Goal: Task Accomplishment & Management: Complete application form

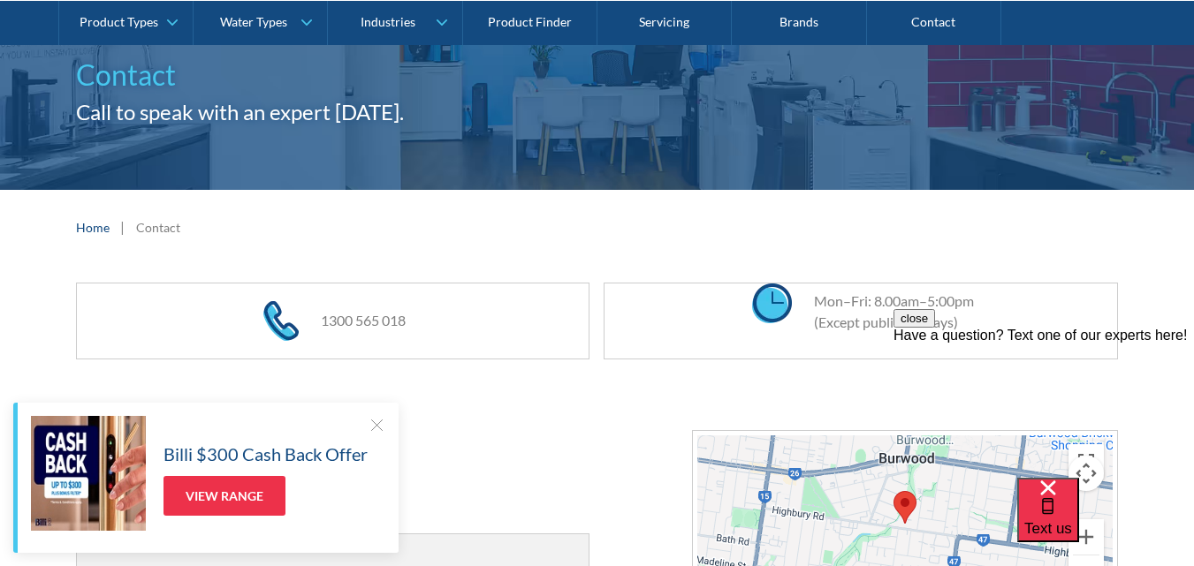
click at [377, 432] on div at bounding box center [377, 425] width 18 height 18
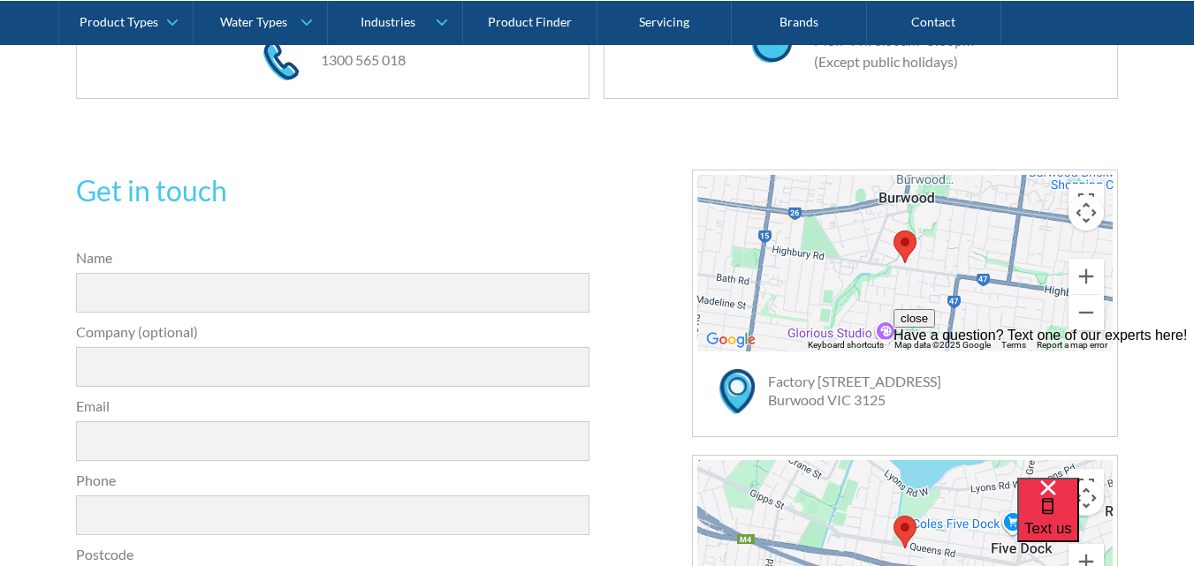
scroll to position [442, 0]
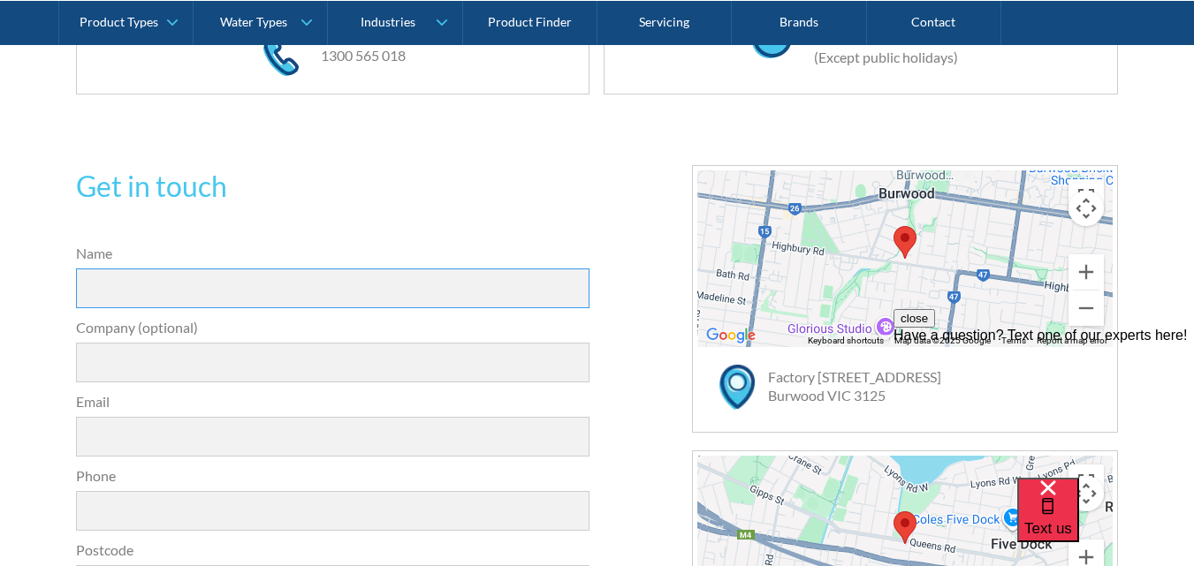
drag, startPoint x: 153, startPoint y: 281, endPoint x: 179, endPoint y: 308, distance: 38.1
click at [150, 281] on input "Name" at bounding box center [333, 289] width 514 height 40
type input "[PERSON_NAME]"
type input "Enhancing Your Website for AI, Search & Conversions"
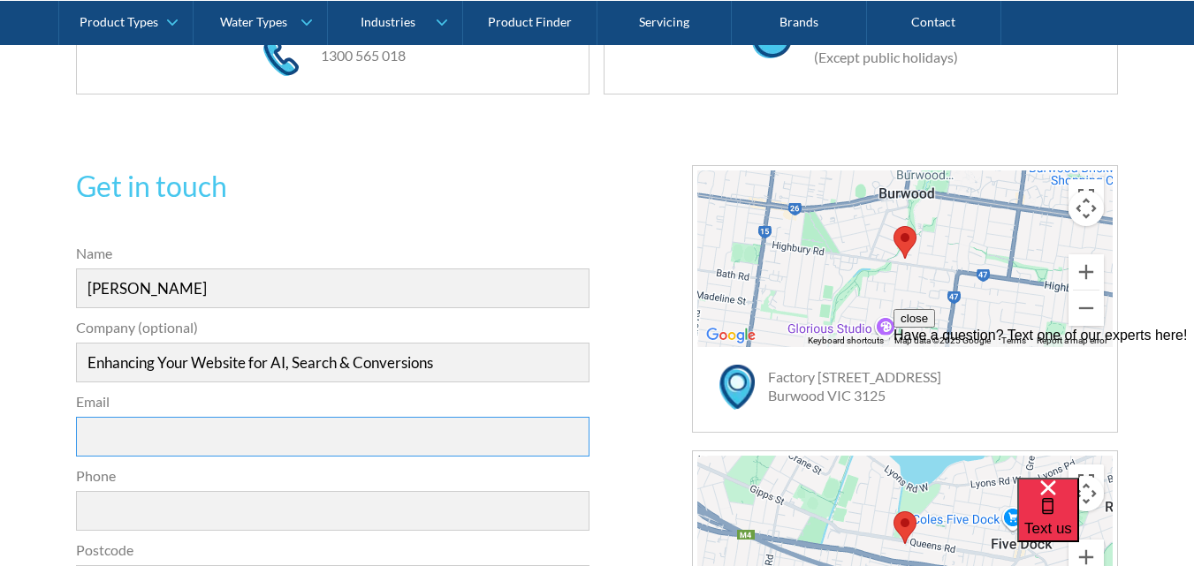
type input "[EMAIL_ADDRESS][DOMAIN_NAME]"
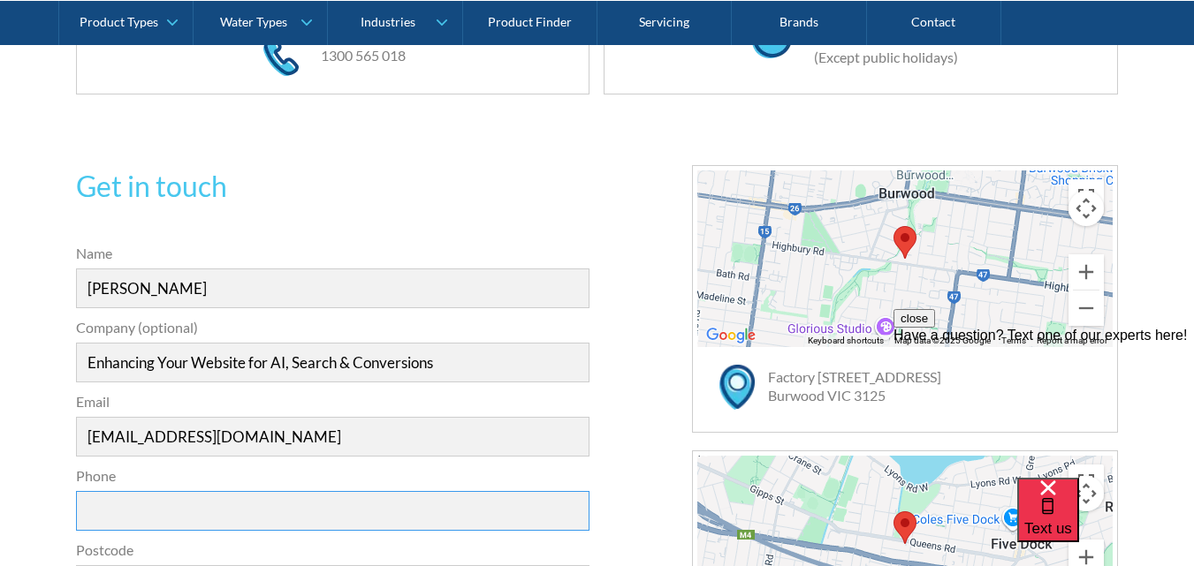
type input "09830152514"
type input "4000"
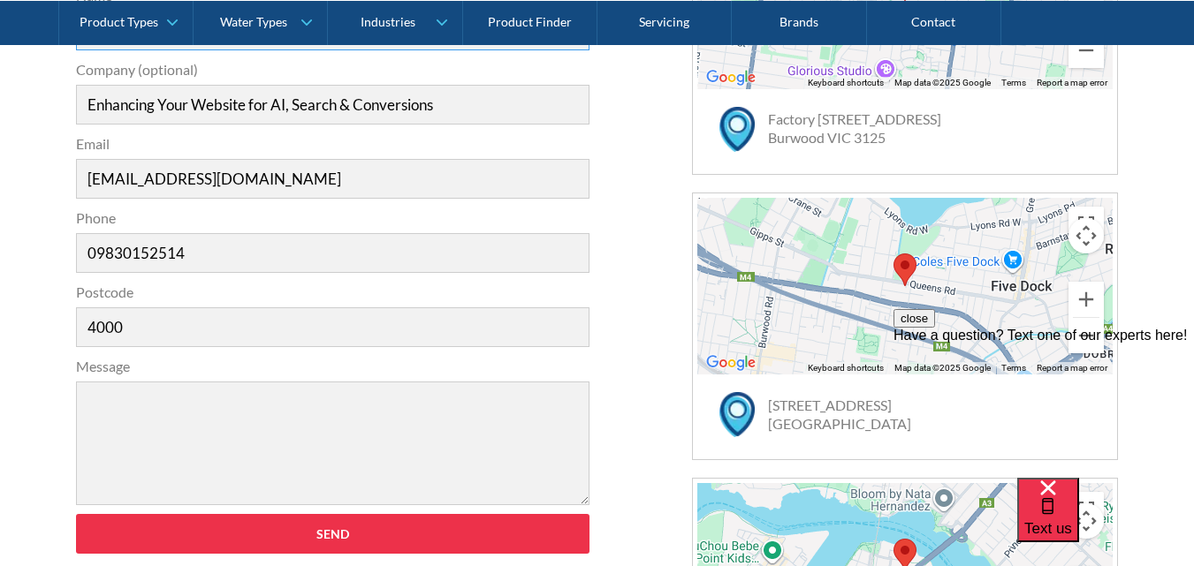
scroll to position [707, 0]
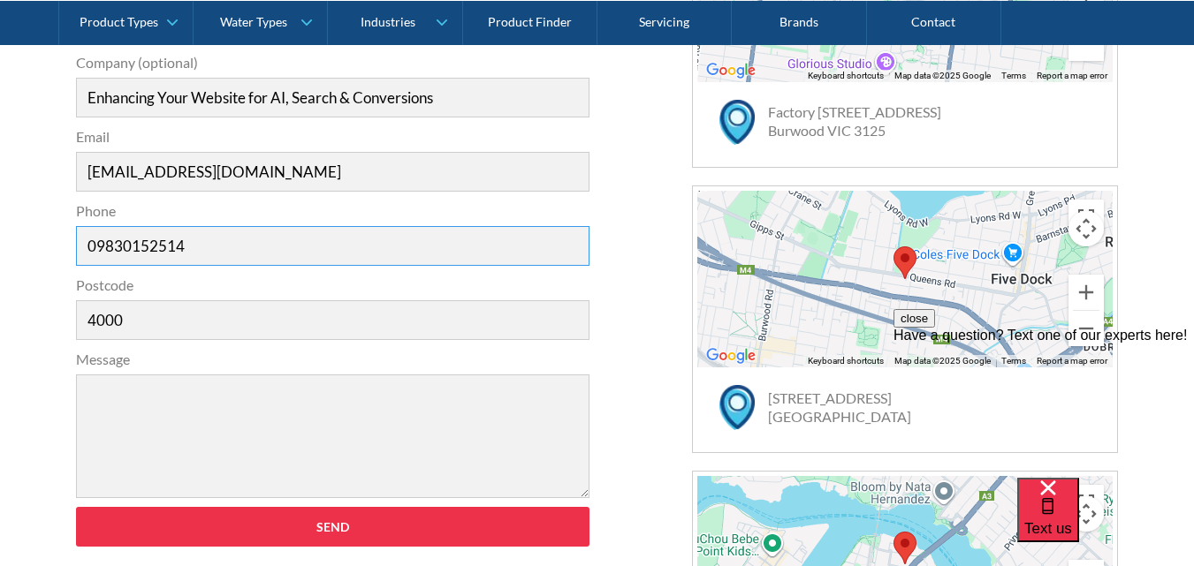
click at [97, 249] on input "09830152514" at bounding box center [333, 246] width 514 height 40
type input "9830152514"
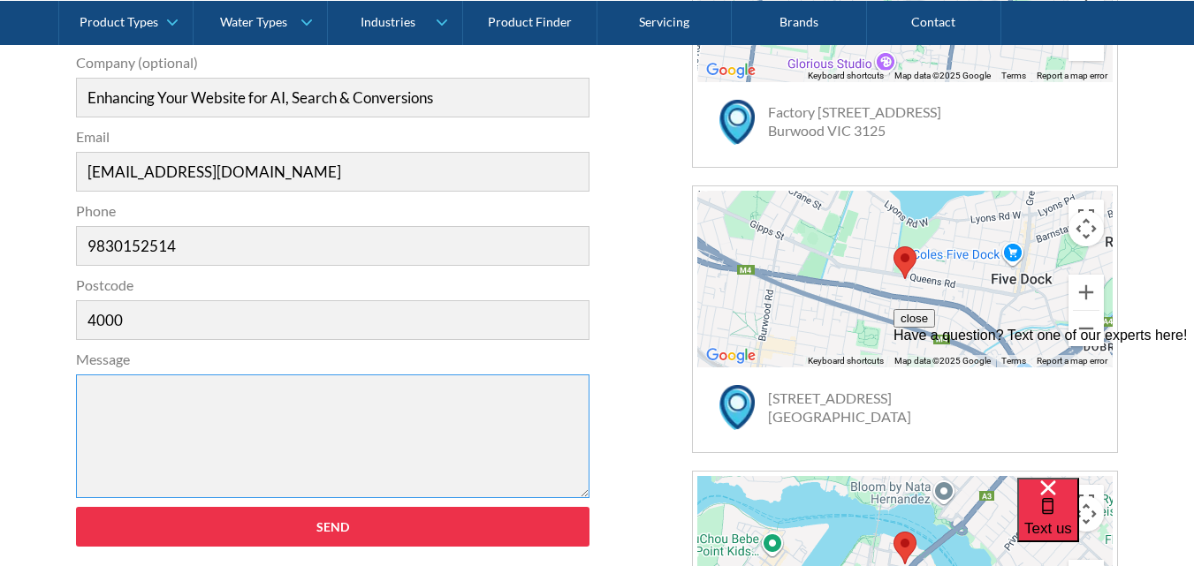
click at [332, 453] on textarea "Message" at bounding box center [333, 437] width 514 height 124
paste textarea "Lor ipsum, D sita con adi elits doei. T inc utlabore etdo magnaal eni adm ven q…"
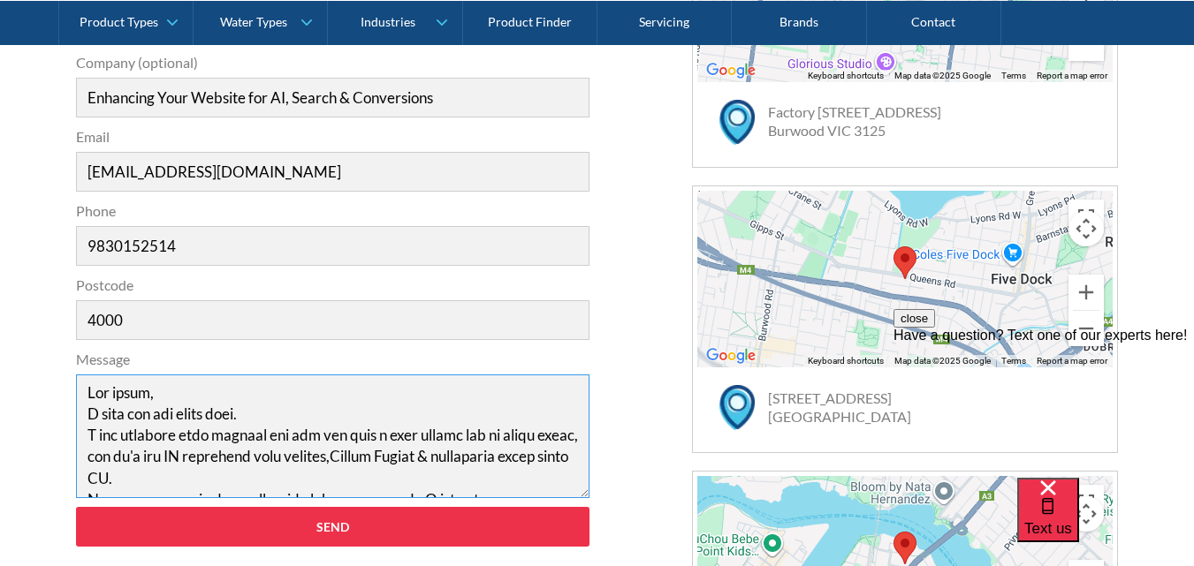
scroll to position [678, 0]
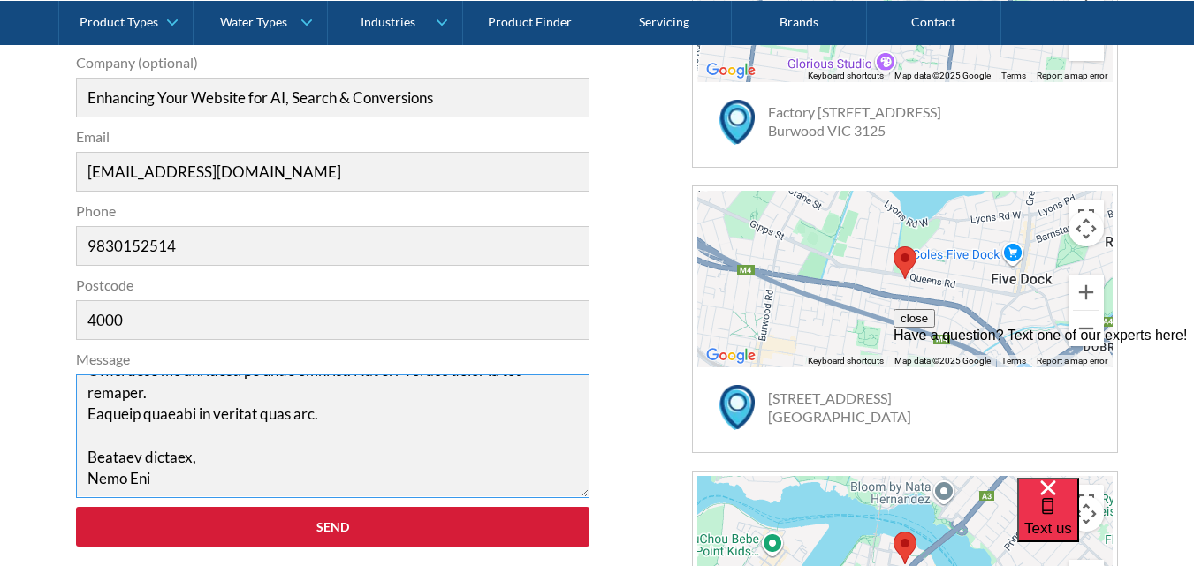
type textarea "Lor ipsum, D sita con adi elits doei. T inc utlabore etdo magnaal eni adm ven q…"
click at [411, 536] on input "Send" at bounding box center [333, 527] width 514 height 40
